Goal: Check status

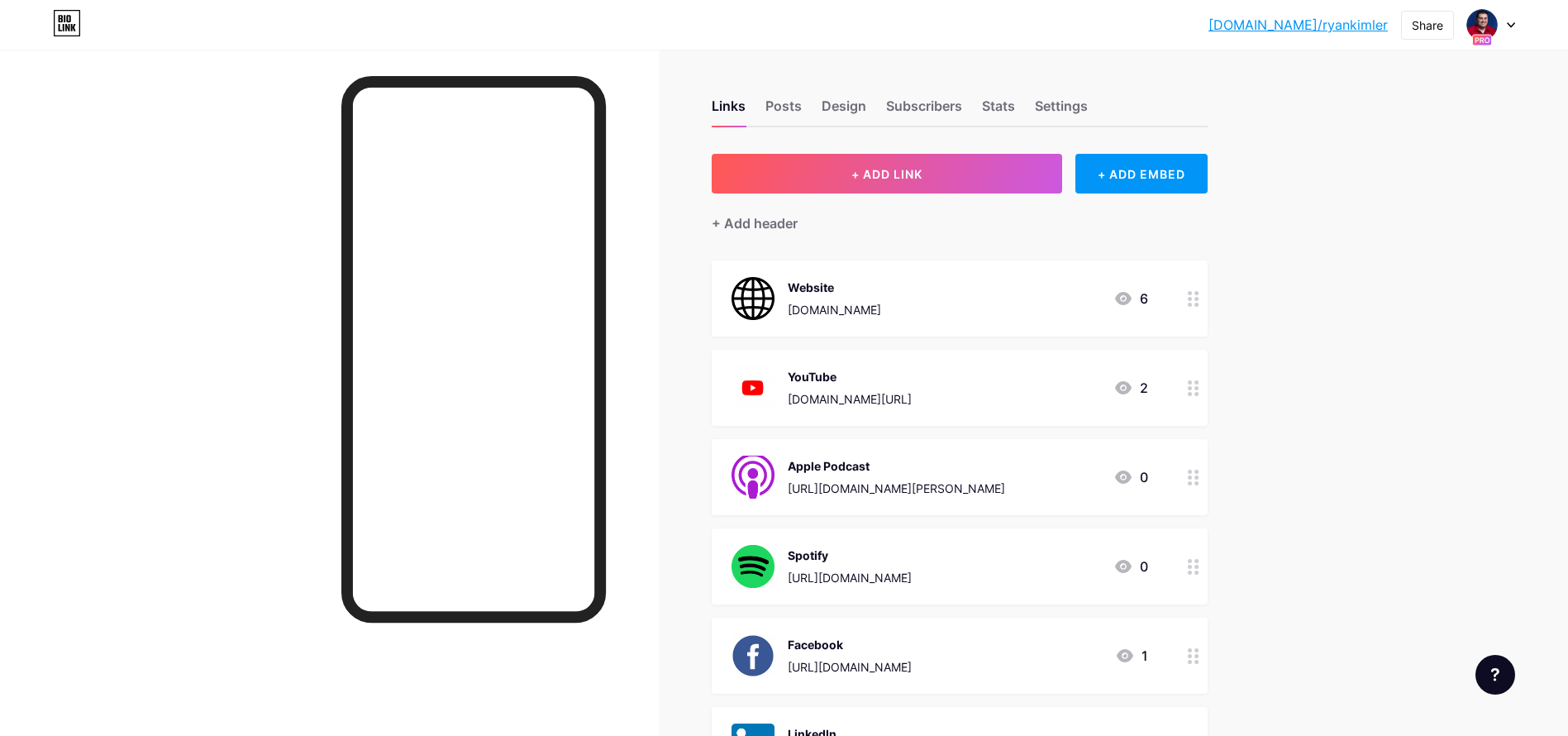
click at [1513, 30] on div at bounding box center [1491, 24] width 48 height 30
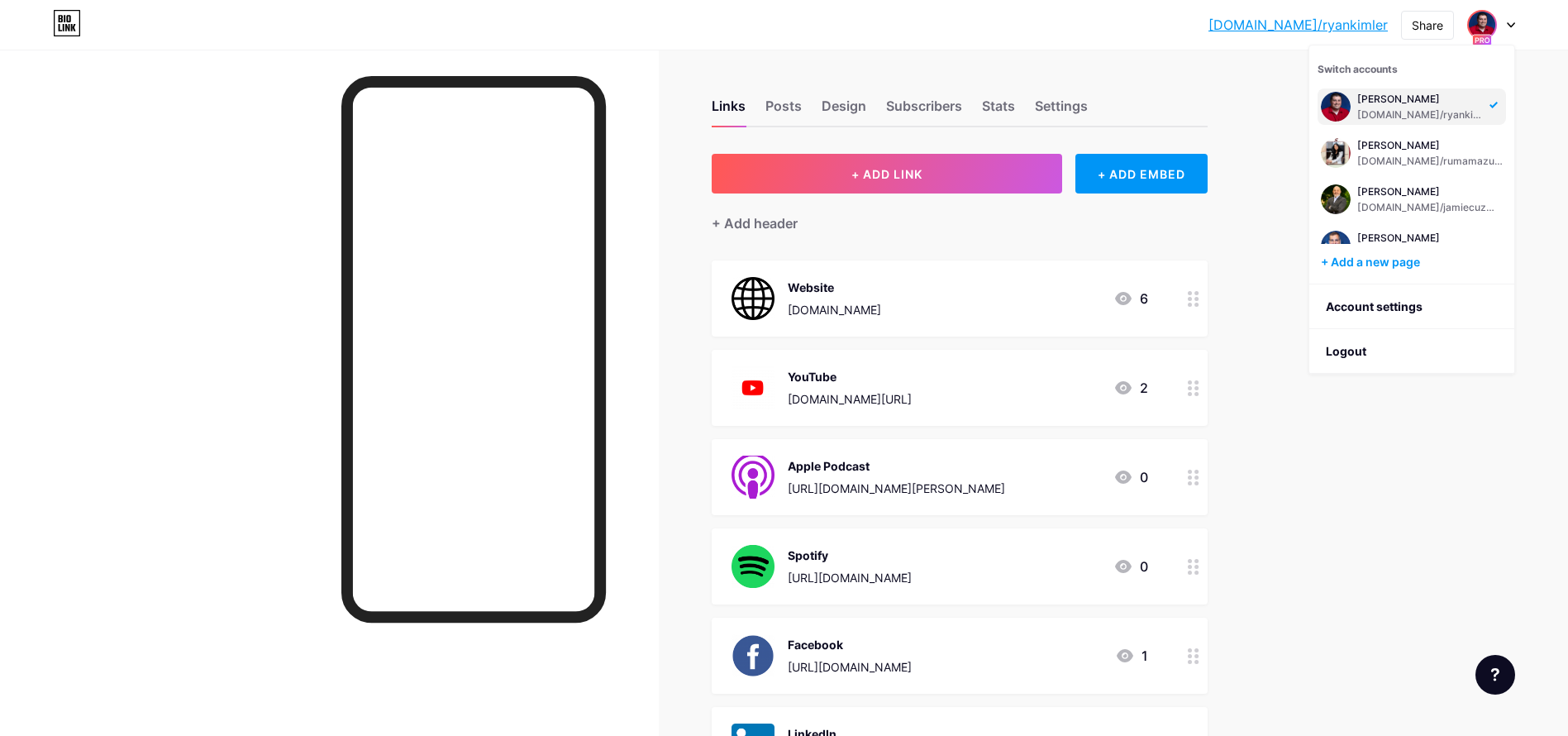
scroll to position [760, 0]
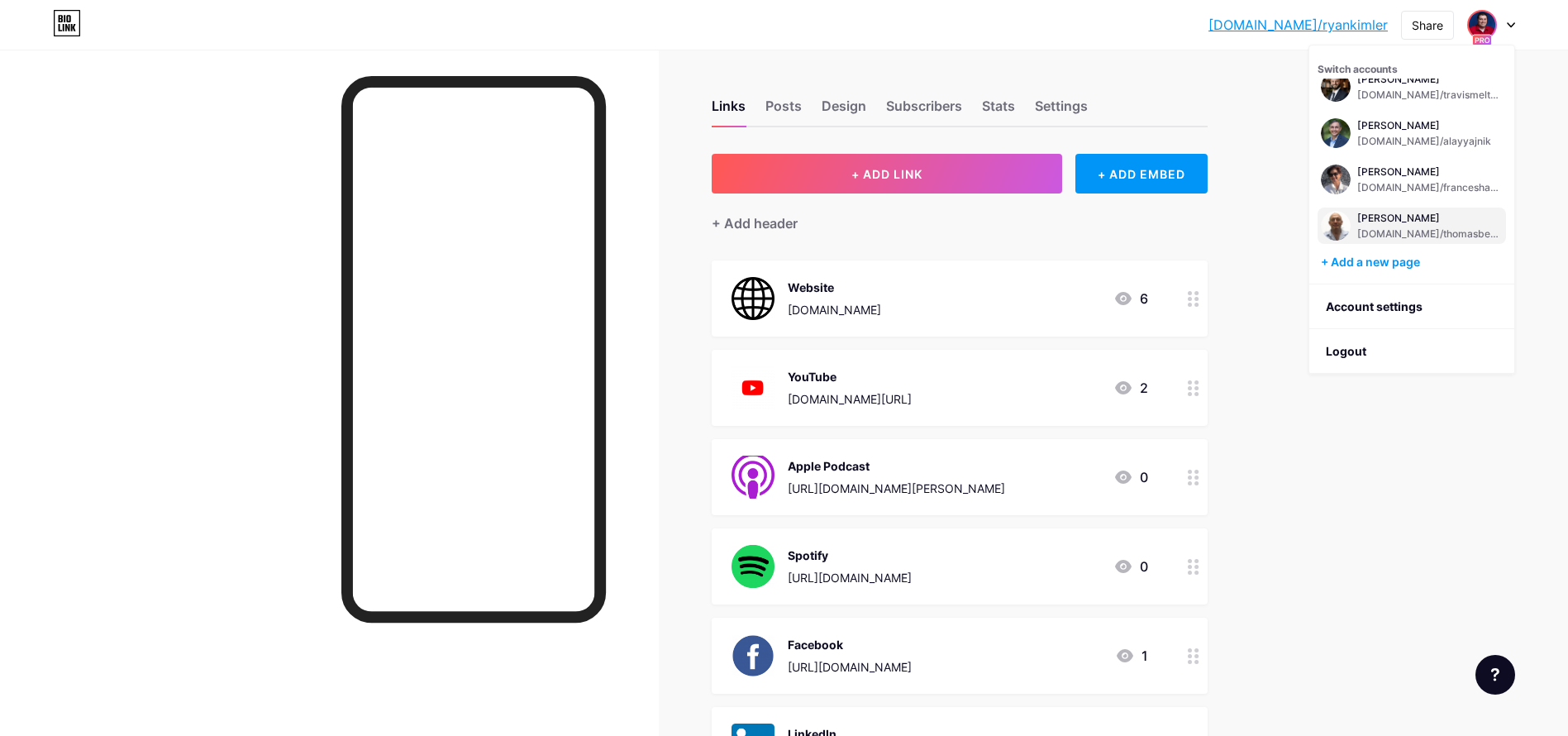
click at [1414, 223] on div "[PERSON_NAME]" at bounding box center [1430, 218] width 146 height 13
click at [1403, 220] on div "[PERSON_NAME]" at bounding box center [1430, 218] width 146 height 13
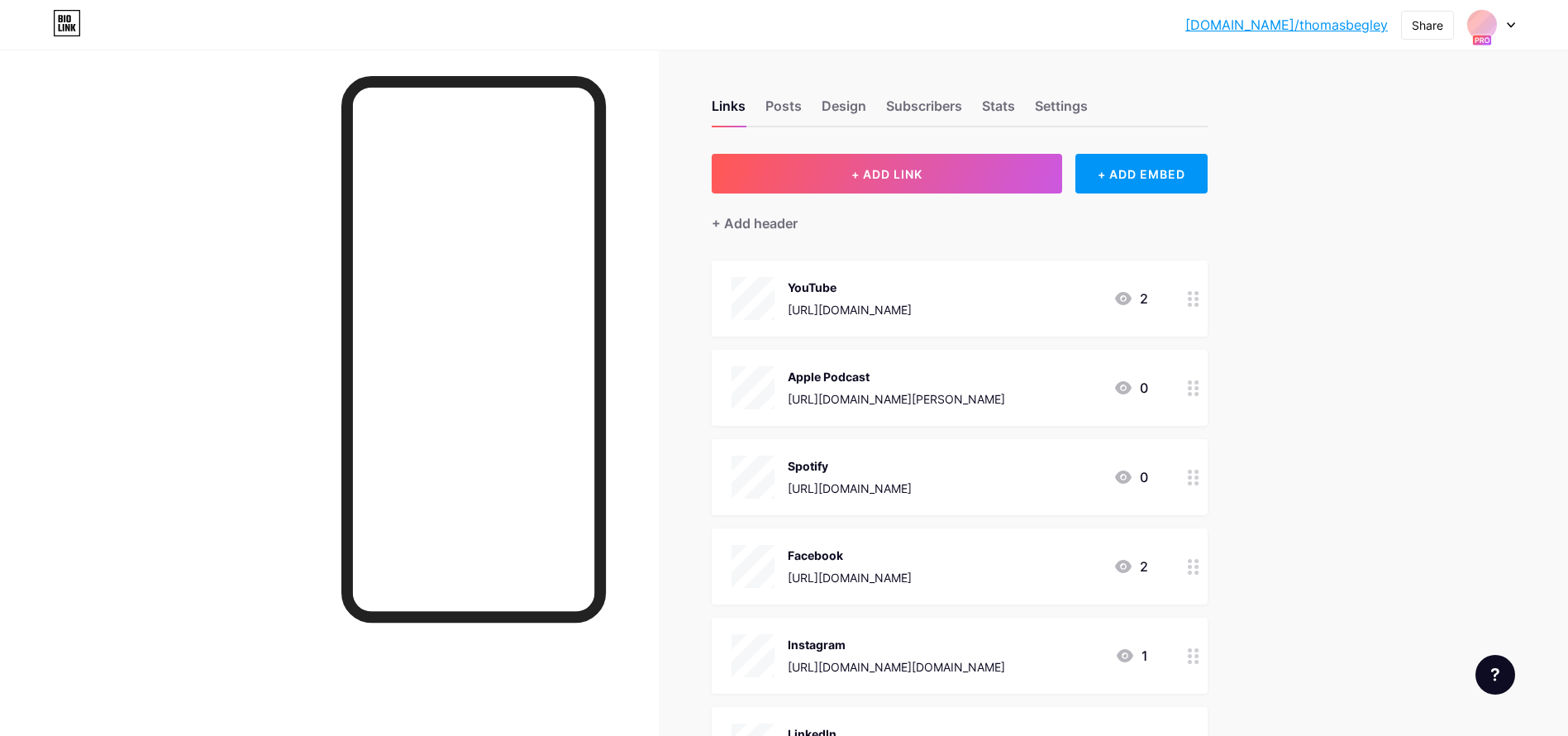
click at [1002, 93] on div "Links Posts Design Subscribers Stats Settings" at bounding box center [959, 98] width 495 height 58
click at [1007, 102] on div "Stats" at bounding box center [998, 110] width 33 height 30
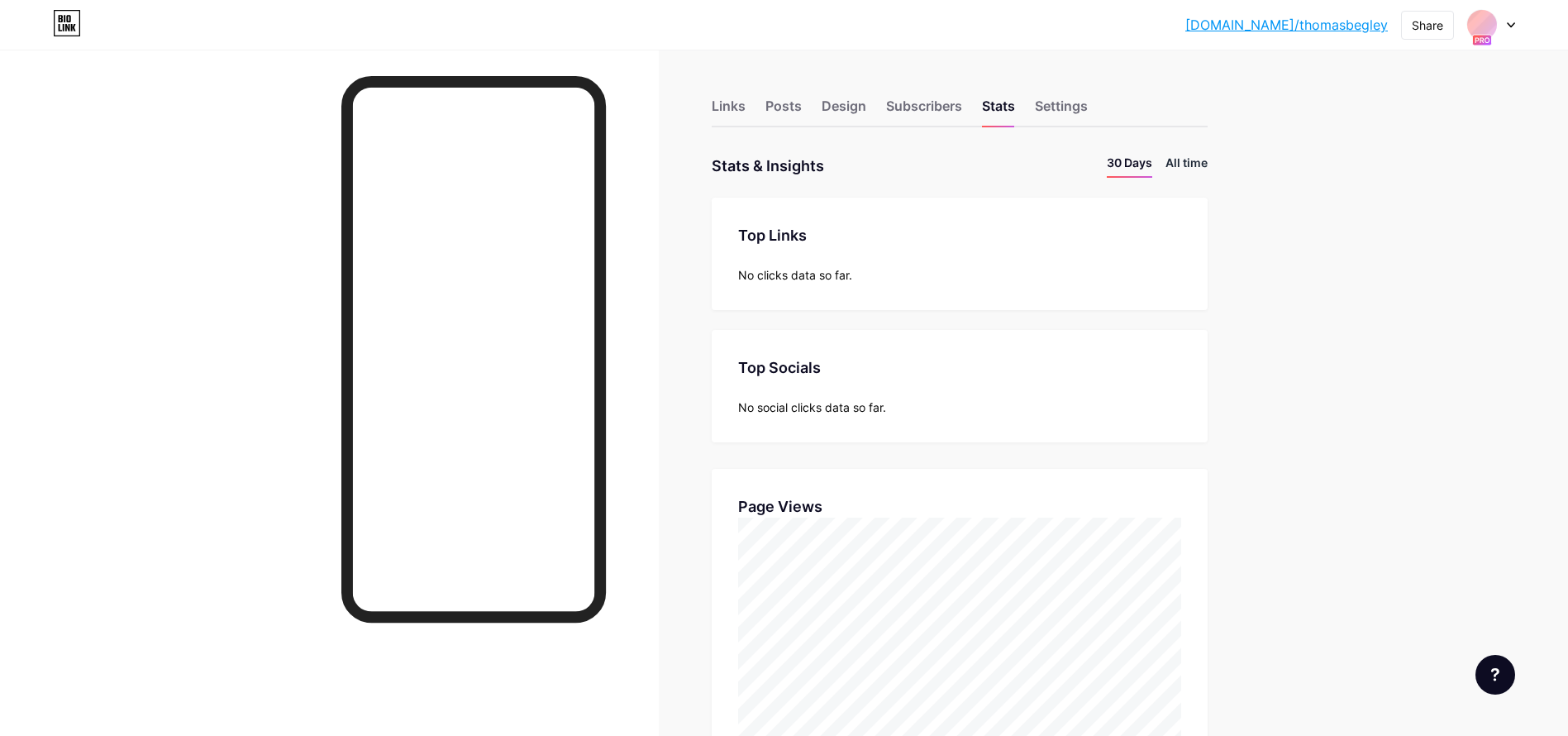
click at [1200, 159] on li "All time" at bounding box center [1186, 166] width 43 height 24
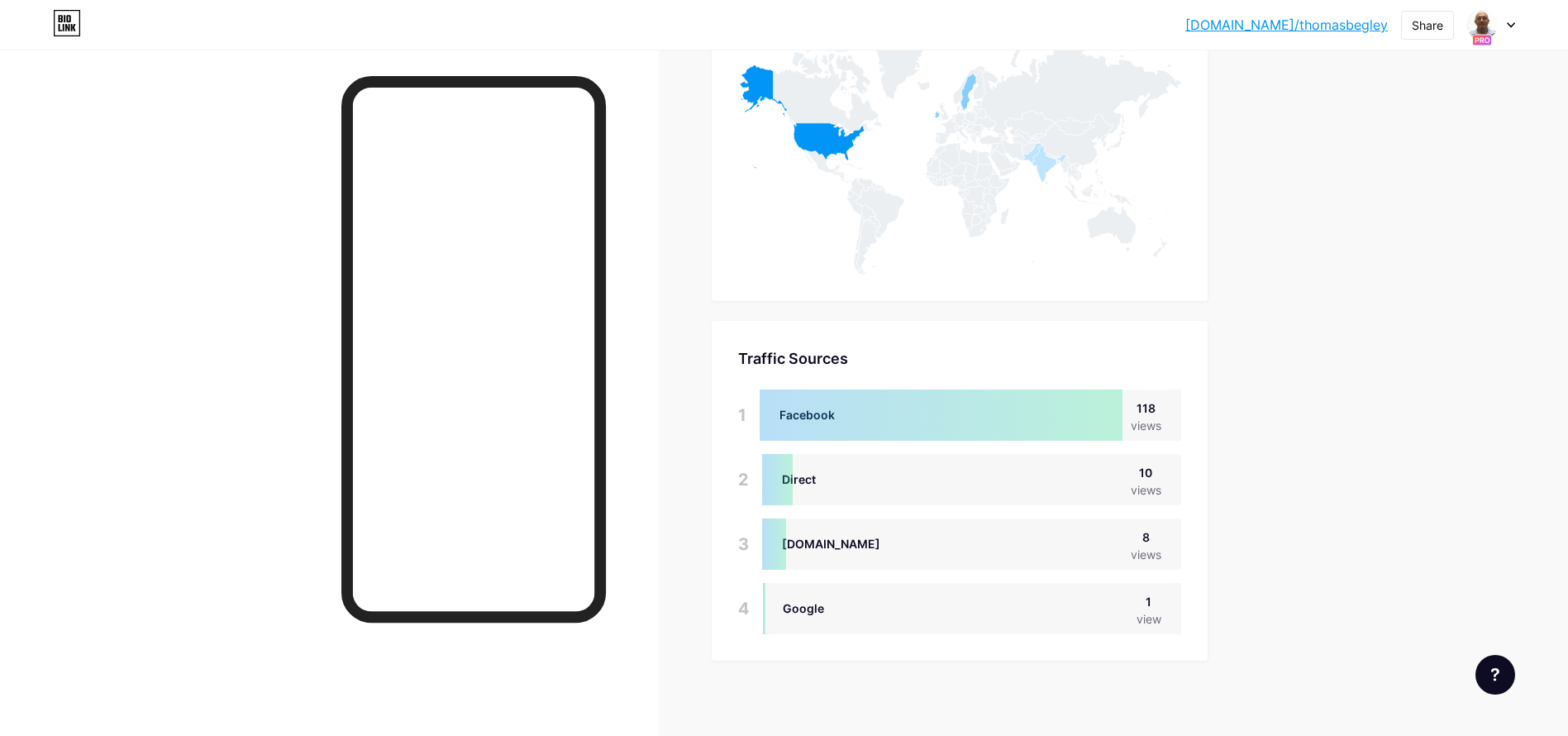
scroll to position [873, 0]
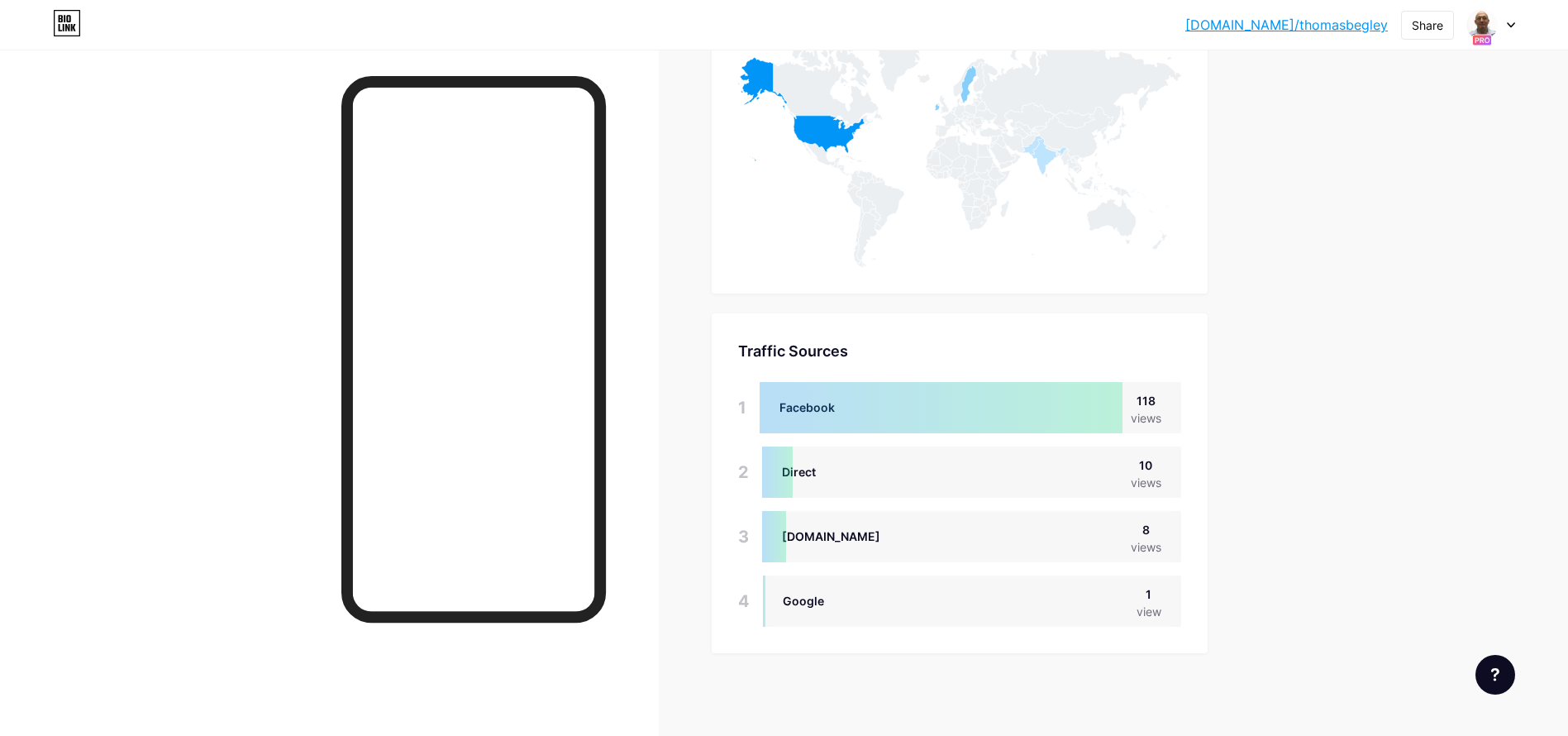
click at [1502, 38] on div at bounding box center [1491, 24] width 48 height 30
